Goal: Information Seeking & Learning: Learn about a topic

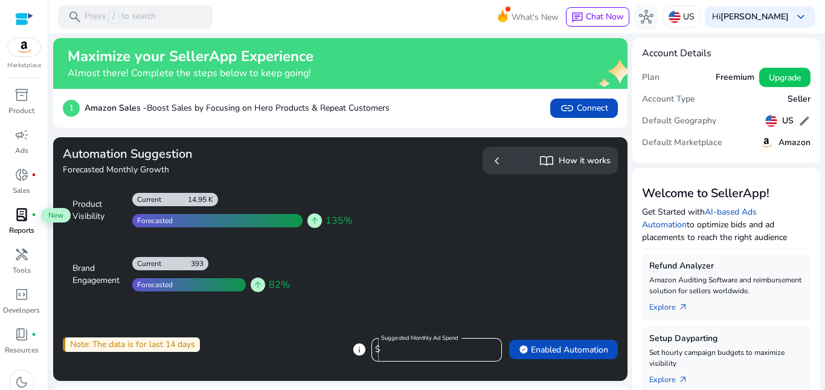
click at [12, 220] on div "lab_profile fiber_manual_record" at bounding box center [22, 214] width 34 height 19
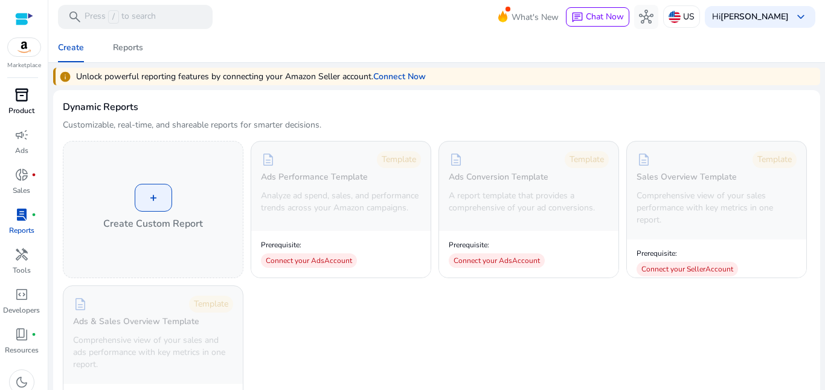
click at [18, 98] on span "inventory_2" at bounding box center [21, 95] width 14 height 14
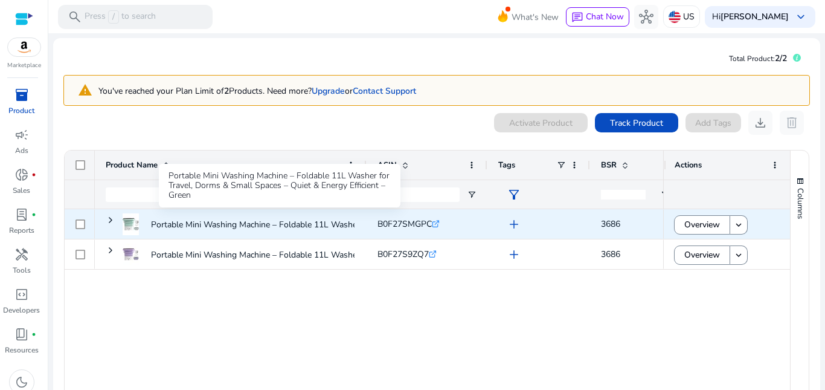
click at [162, 222] on p "Portable Mini Washing Machine – Foldable 11L Washer for Travel,..." at bounding box center [278, 224] width 254 height 25
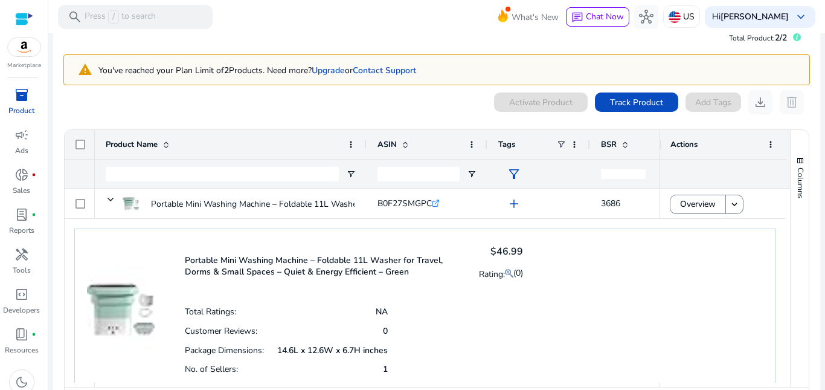
scroll to position [3, 0]
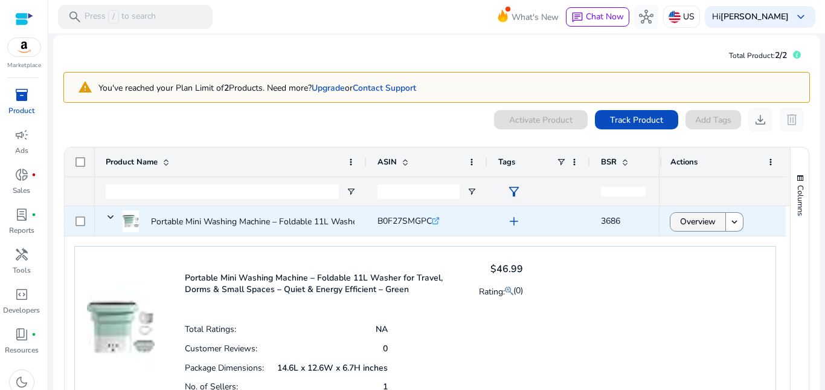
click at [702, 221] on span "Overview" at bounding box center [698, 221] width 36 height 25
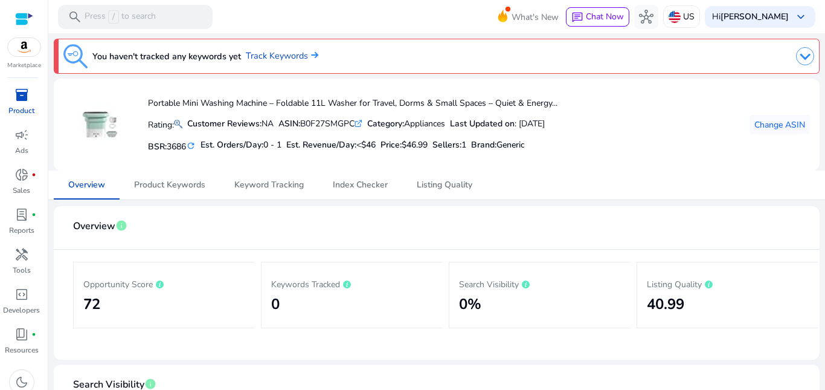
click at [802, 53] on img at bounding box center [805, 56] width 18 height 18
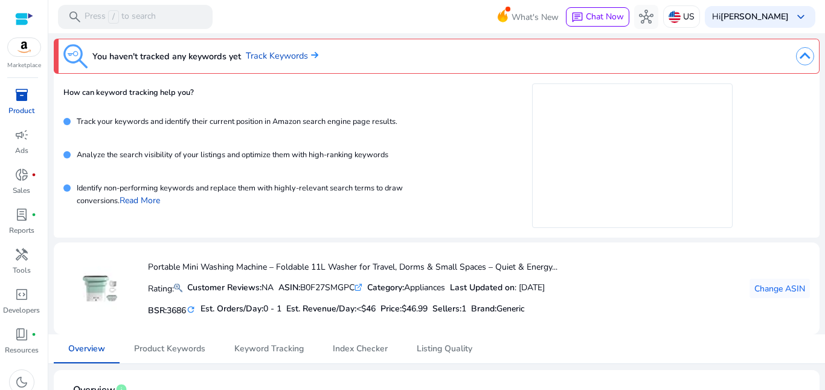
click at [796, 56] on img at bounding box center [805, 56] width 18 height 18
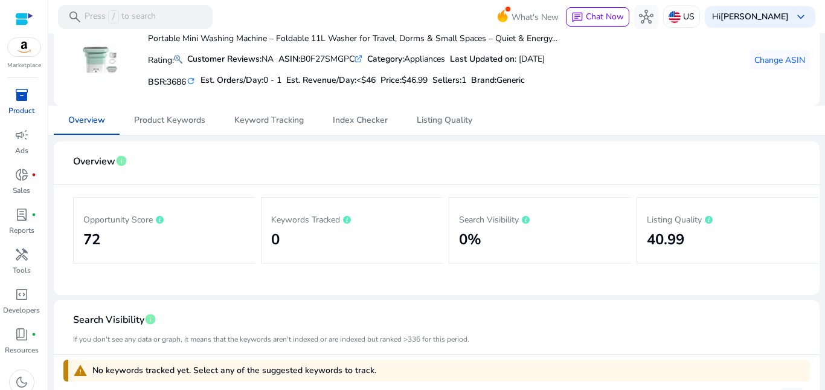
scroll to position [60, 0]
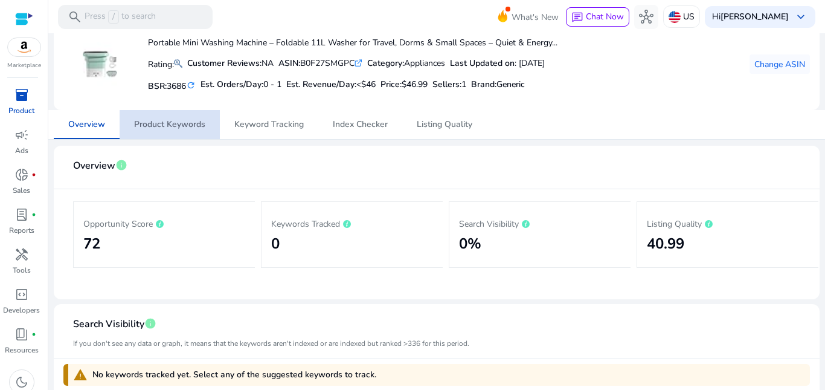
click at [199, 127] on span "Product Keywords" at bounding box center [169, 124] width 71 height 8
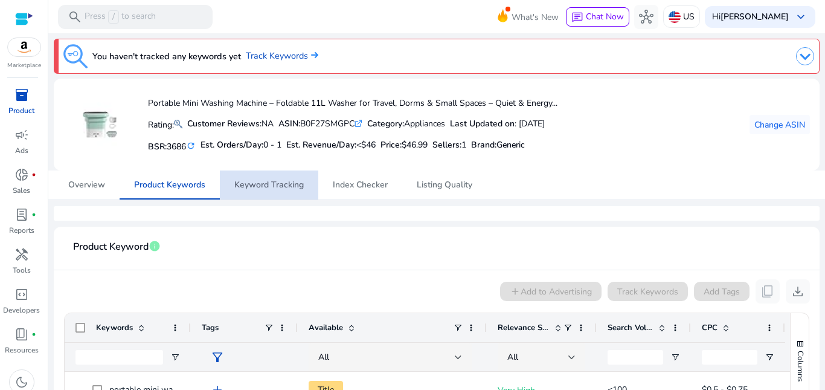
click at [271, 181] on span "Keyword Tracking" at bounding box center [268, 185] width 69 height 8
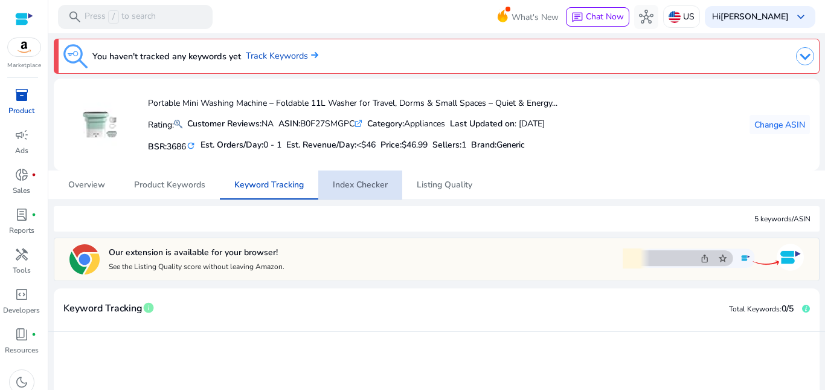
click at [355, 178] on span "Index Checker" at bounding box center [360, 184] width 55 height 29
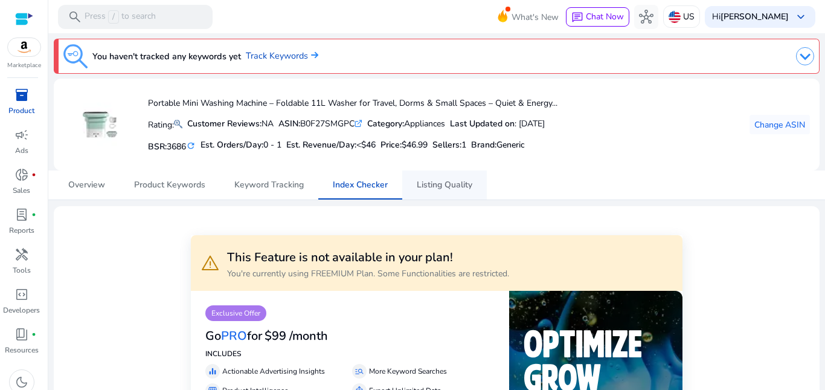
click at [427, 189] on span "Listing Quality" at bounding box center [445, 185] width 56 height 8
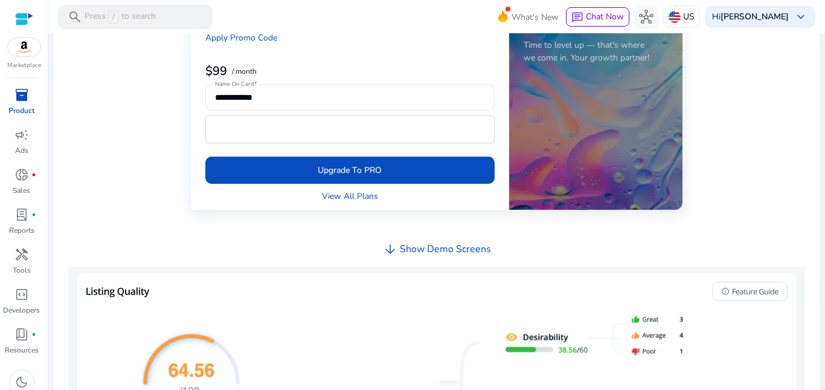
scroll to position [423, 0]
